Goal: Task Accomplishment & Management: Manage account settings

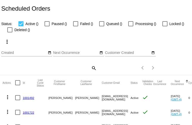
click at [92, 67] on mat-icon "search" at bounding box center [93, 68] width 6 height 8
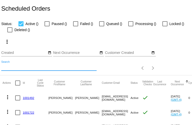
click at [49, 66] on input "Search" at bounding box center [48, 67] width 95 height 4
paste input "[EMAIL_ADDRESS][DOMAIN_NAME]"
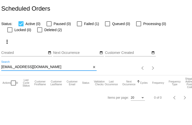
type input "[EMAIL_ADDRESS][DOMAIN_NAME]"
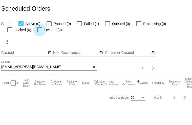
click at [40, 29] on div at bounding box center [39, 29] width 5 height 5
click at [40, 32] on input "Deleted (2)" at bounding box center [39, 32] width 0 height 0
checkbox input "true"
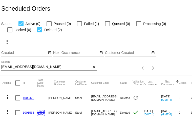
scroll to position [13, 0]
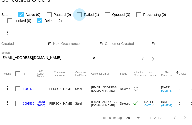
click at [81, 12] on div at bounding box center [79, 14] width 5 height 5
click at [79, 17] on input "Failed (1)" at bounding box center [79, 17] width 0 height 0
checkbox input "true"
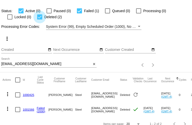
click at [41, 16] on div at bounding box center [39, 16] width 5 height 5
click at [40, 19] on input "Deleted (2)" at bounding box center [39, 19] width 0 height 0
checkbox input "false"
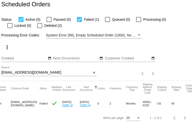
scroll to position [0, 0]
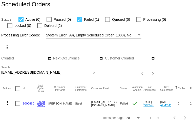
click at [28, 101] on link "1000460" at bounding box center [28, 102] width 11 height 3
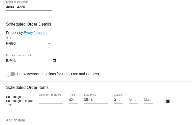
scroll to position [348, 0]
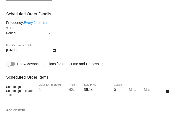
click at [49, 33] on div "Status" at bounding box center [49, 33] width 3 height 1
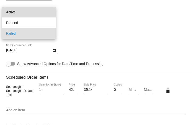
click at [46, 12] on span "Active" at bounding box center [28, 12] width 45 height 11
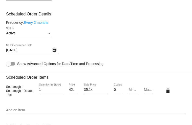
click at [53, 51] on icon "Open calendar" at bounding box center [54, 50] width 3 height 3
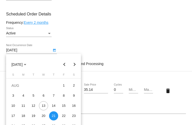
click at [47, 23] on div at bounding box center [96, 62] width 192 height 125
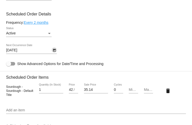
click at [53, 51] on icon "Open calendar" at bounding box center [54, 50] width 3 height 3
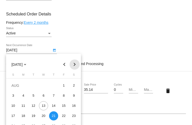
click at [74, 65] on button "Next month" at bounding box center [74, 64] width 10 height 10
drag, startPoint x: 190, startPoint y: 81, endPoint x: 191, endPoint y: 88, distance: 7.1
click at [191, 88] on div at bounding box center [96, 62] width 192 height 125
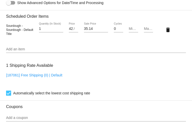
scroll to position [384, 0]
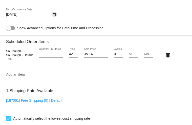
click at [56, 15] on icon "Open calendar" at bounding box center [54, 15] width 4 height 6
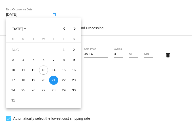
click at [73, 28] on button "Next month" at bounding box center [74, 29] width 10 height 10
click at [22, 102] on div "29" at bounding box center [23, 100] width 9 height 9
type input "9/29/2025"
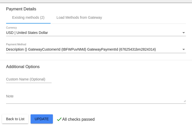
scroll to position [554, 0]
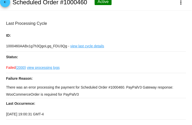
scroll to position [0, 0]
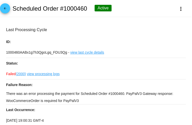
click at [7, 11] on mat-icon "arrow_back" at bounding box center [5, 10] width 6 height 6
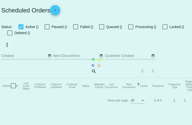
checkbox input "true"
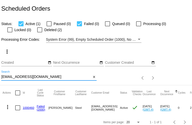
drag, startPoint x: 48, startPoint y: 77, endPoint x: -9, endPoint y: 77, distance: 56.8
click at [0, 77] on html "Scheduled Orders Status: Active (1) Paused (0) Failed (0) Queued (0) Processing…" at bounding box center [96, 62] width 192 height 125
paste input "[EMAIL_ADDRESS]"
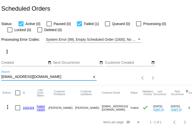
scroll to position [8, 0]
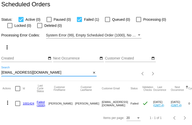
drag, startPoint x: 51, startPoint y: 68, endPoint x: -29, endPoint y: 68, distance: 79.5
click at [0, 68] on html "Scheduled Orders Status: Active (0) Paused (0) Failed (1) Queued (0) Processing…" at bounding box center [96, 62] width 192 height 125
paste input "debrichard3"
type input "[EMAIL_ADDRESS][DOMAIN_NAME]"
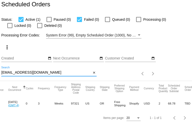
scroll to position [0, 0]
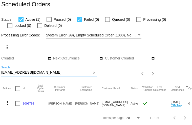
click at [24, 101] on link "1009792" at bounding box center [28, 102] width 11 height 3
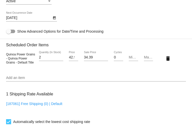
scroll to position [303, 0]
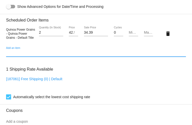
click at [18, 52] on input "Add an item" at bounding box center [95, 53] width 179 height 4
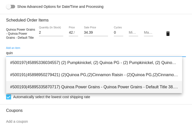
type input "quin"
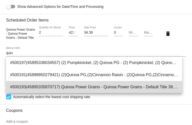
click at [77, 86] on span "#500193(45895335870717) Quinoa Power Grains - Quinoa Power Grains - Default Tit…" at bounding box center [94, 87] width 168 height 12
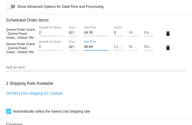
drag, startPoint x: 94, startPoint y: 47, endPoint x: 74, endPoint y: 46, distance: 20.2
click at [74, 46] on div "Quinoa Power Grains - Quinoa Power Grains - Default Title 1 Quantity (In Stock)…" at bounding box center [95, 47] width 179 height 14
type input "33.24"
click at [121, 63] on mat-card "Customer 6998798: [PERSON_NAME] [EMAIL_ADDRESS][DOMAIN_NAME] Customer Shipping …" at bounding box center [96, 30] width 192 height 523
click at [47, 47] on input "1" at bounding box center [51, 47] width 24 height 4
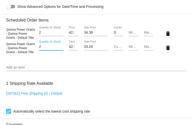
type input "2"
click at [60, 45] on input "2" at bounding box center [51, 47] width 24 height 4
click at [165, 33] on mat-icon "delete" at bounding box center [168, 34] width 6 height 6
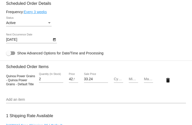
scroll to position [252, 0]
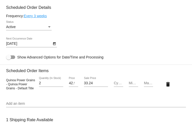
click at [41, 17] on link "Every 3 weeks" at bounding box center [35, 16] width 23 height 4
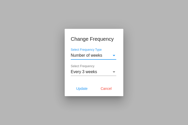
click at [113, 73] on div "Select Frequency" at bounding box center [114, 71] width 5 height 5
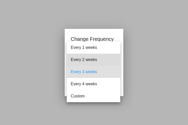
click at [104, 59] on span "Every 2 weeks" at bounding box center [93, 60] width 45 height 12
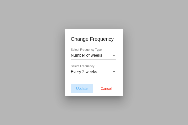
click at [84, 87] on span "Update" at bounding box center [81, 88] width 11 height 4
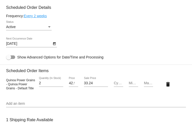
type input "[DATE]"
type input "1"
click at [59, 84] on input "1" at bounding box center [51, 83] width 24 height 4
click at [54, 44] on icon "Open calendar" at bounding box center [54, 43] width 3 height 3
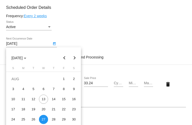
drag, startPoint x: 190, startPoint y: 75, endPoint x: 190, endPoint y: 78, distance: 2.8
click at [190, 78] on div at bounding box center [96, 62] width 192 height 125
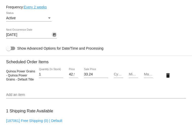
scroll to position [265, 0]
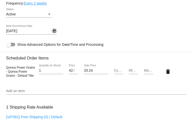
click at [55, 31] on icon "Open calendar" at bounding box center [54, 31] width 3 height 3
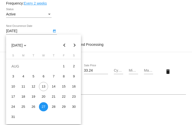
click at [75, 45] on button "Next month" at bounding box center [74, 45] width 10 height 10
click at [43, 76] on div "3" at bounding box center [43, 76] width 9 height 9
type input "[DATE]"
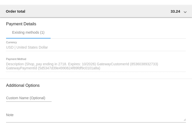
scroll to position [456, 0]
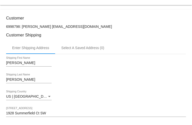
scroll to position [0, 0]
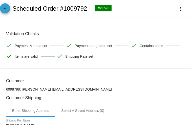
click at [6, 6] on span "arrow_back" at bounding box center [5, 9] width 6 height 12
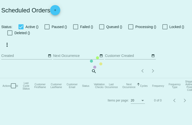
checkbox input "true"
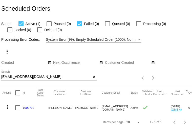
click at [29, 108] on link "1009792" at bounding box center [28, 107] width 11 height 3
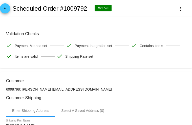
click at [6, 8] on mat-icon "arrow_back" at bounding box center [5, 10] width 6 height 6
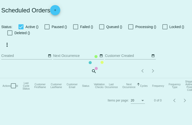
checkbox input "true"
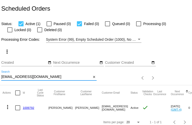
drag, startPoint x: 46, startPoint y: 77, endPoint x: 0, endPoint y: 73, distance: 45.6
click at [0, 76] on div "more_vert Aug Jan Feb Mar [DATE]" at bounding box center [96, 64] width 192 height 42
paste input "cdcr2"
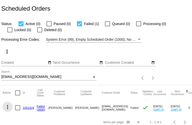
click at [7, 106] on mat-icon "more_vert" at bounding box center [8, 107] width 6 height 6
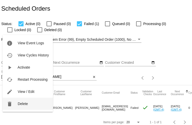
click at [18, 105] on span "Delete" at bounding box center [23, 103] width 10 height 4
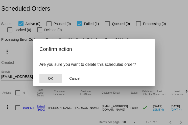
click at [51, 77] on span "OK" at bounding box center [50, 78] width 5 height 4
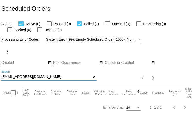
drag, startPoint x: 35, startPoint y: 75, endPoint x: -23, endPoint y: 72, distance: 57.9
click at [0, 72] on html "Scheduled Orders Status: Active (0) Paused (0) Failed (1) Queued (0) Processing…" at bounding box center [96, 62] width 192 height 125
paste input "[EMAIL_ADDRESS]"
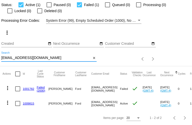
type input "[EMAIL_ADDRESS][DOMAIN_NAME]"
click at [7, 85] on mat-icon "more_vert" at bounding box center [8, 88] width 6 height 6
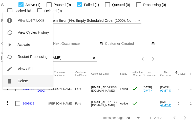
click at [11, 82] on mat-icon "delete" at bounding box center [10, 81] width 6 height 6
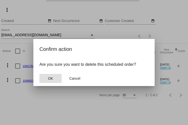
click at [54, 80] on button "OK" at bounding box center [50, 78] width 22 height 9
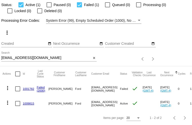
scroll to position [8, 0]
